Goal: Task Accomplishment & Management: Manage account settings

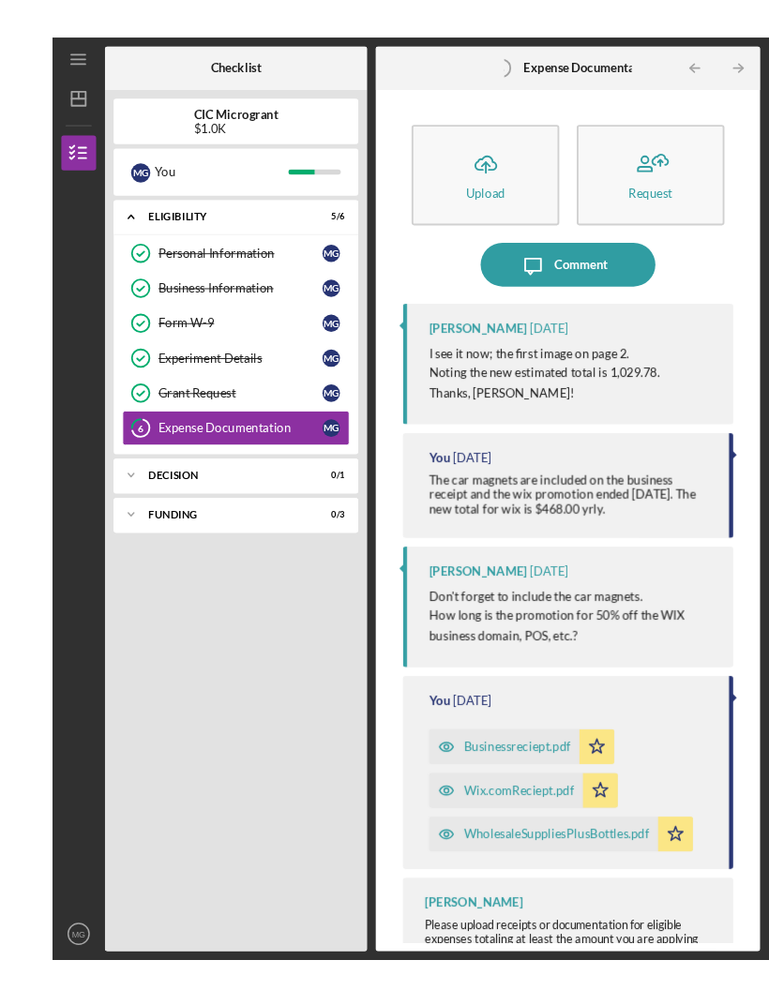
scroll to position [49, 0]
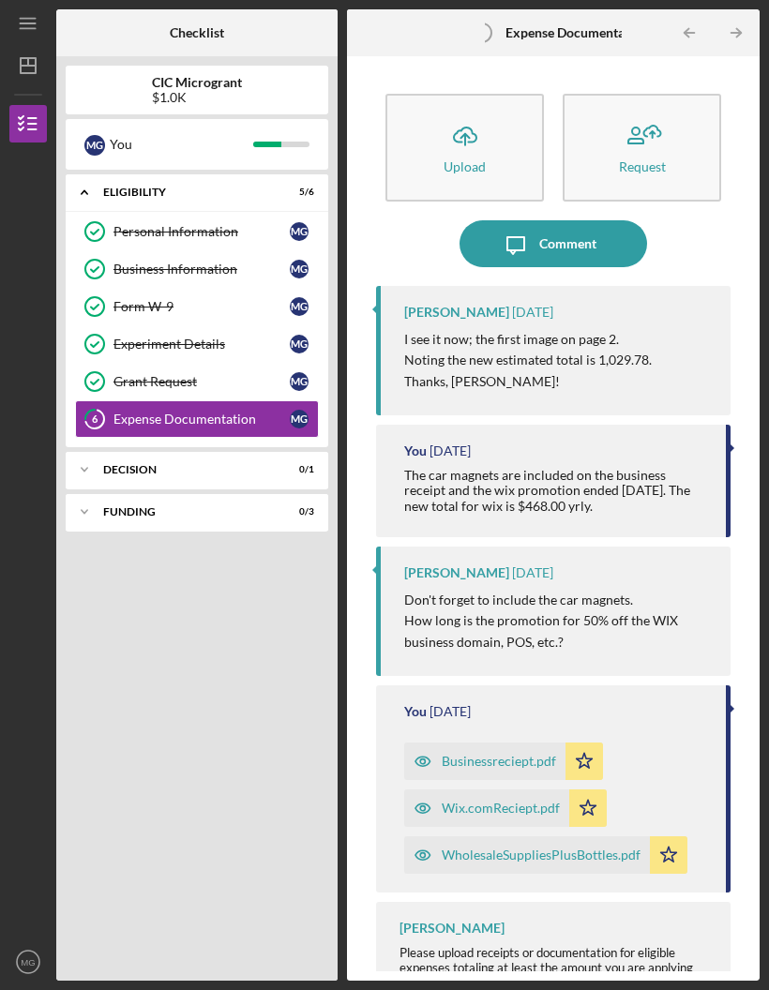
click at [185, 411] on div "Expense Documentation" at bounding box center [201, 418] width 176 height 15
click at [97, 451] on icon "Icon/Expander" at bounding box center [84, 469] width 37 height 37
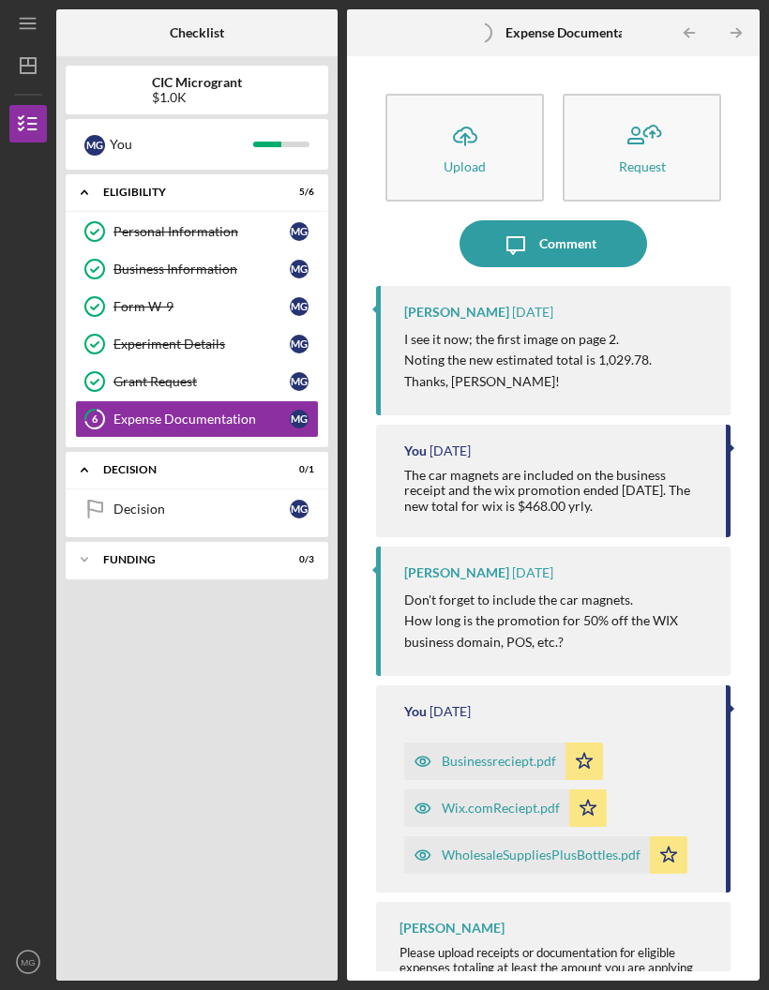
click at [165, 411] on div "Expense Documentation" at bounding box center [201, 418] width 176 height 15
click at [206, 363] on link "Grant Request Grant Request M G" at bounding box center [197, 381] width 244 height 37
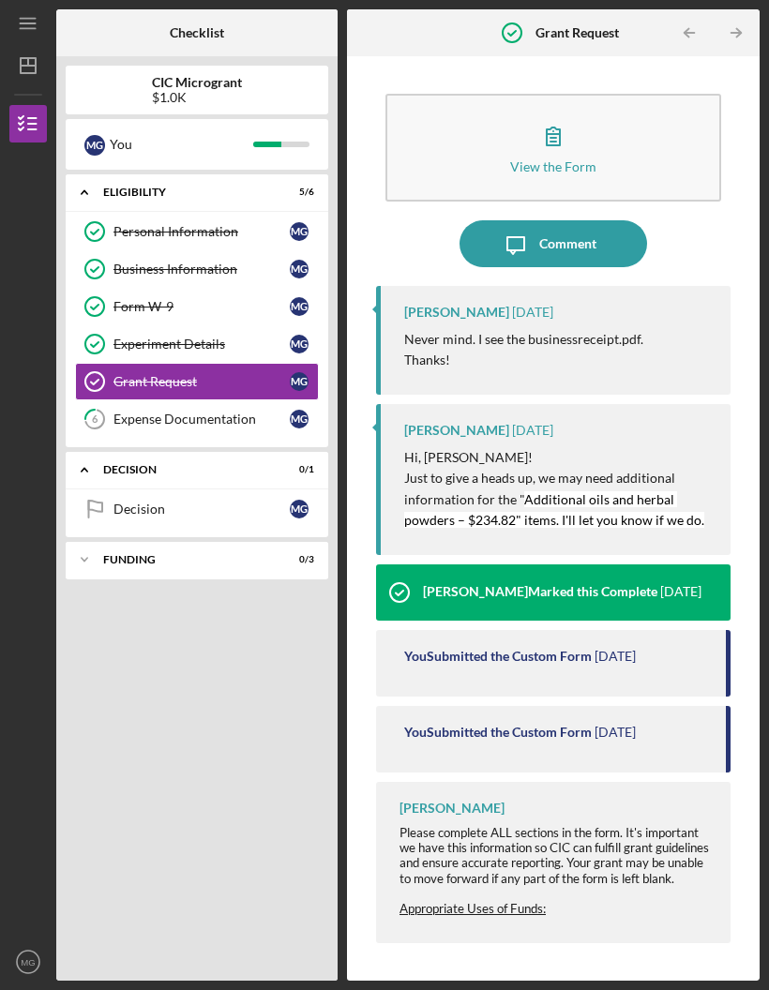
click at [10, 100] on icon "button" at bounding box center [28, 123] width 47 height 47
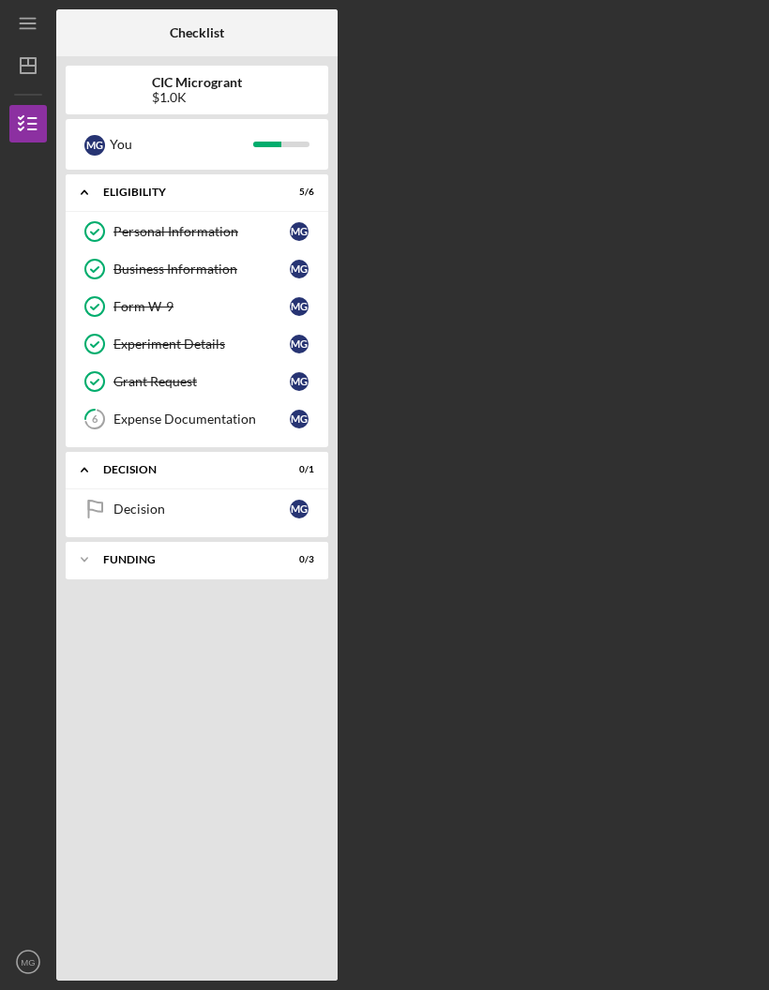
click at [579, 431] on div "Checklist CIC Microgrant $1.0K M G You Icon/Expander ELIGIBILITY 5 / 6 Personal…" at bounding box center [407, 494] width 703 height 971
